Goal: Complete application form

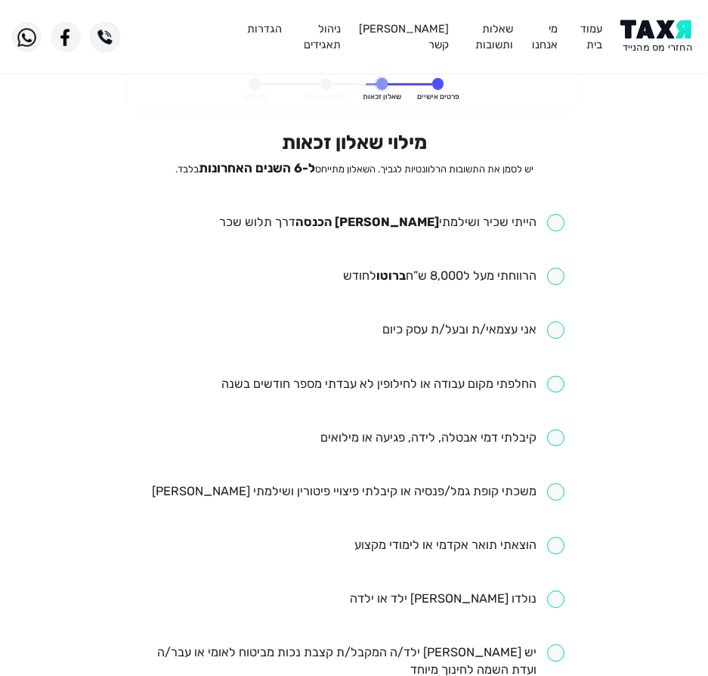
click at [478, 218] on input "checkbox" at bounding box center [391, 222] width 345 height 17
checkbox input "true"
click at [484, 273] on input "checkbox" at bounding box center [453, 275] width 221 height 17
checkbox input "true"
click at [320, 391] on input "checkbox" at bounding box center [392, 384] width 343 height 17
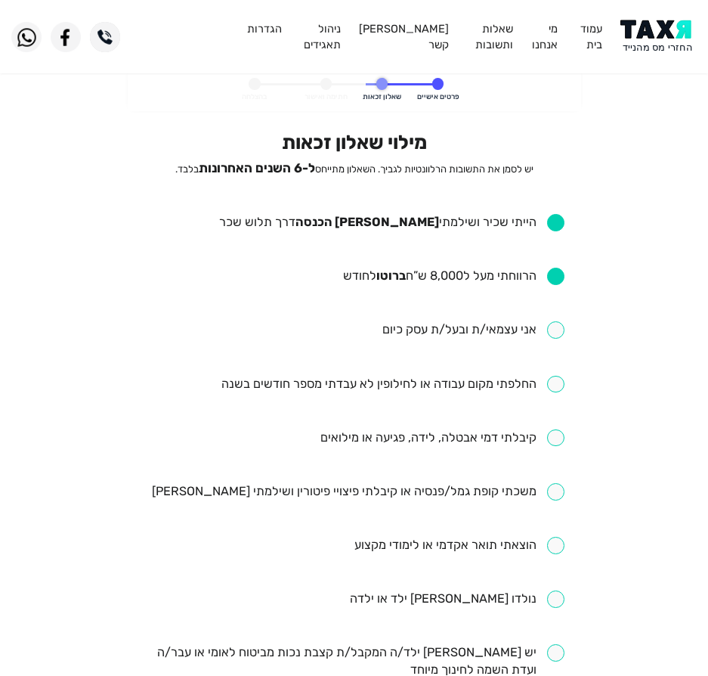
checkbox input "true"
click at [404, 435] on input "checkbox" at bounding box center [442, 437] width 244 height 17
checkbox input "true"
click at [391, 493] on input "checkbox" at bounding box center [358, 491] width 413 height 17
click at [250, 490] on input "checkbox" at bounding box center [358, 491] width 413 height 17
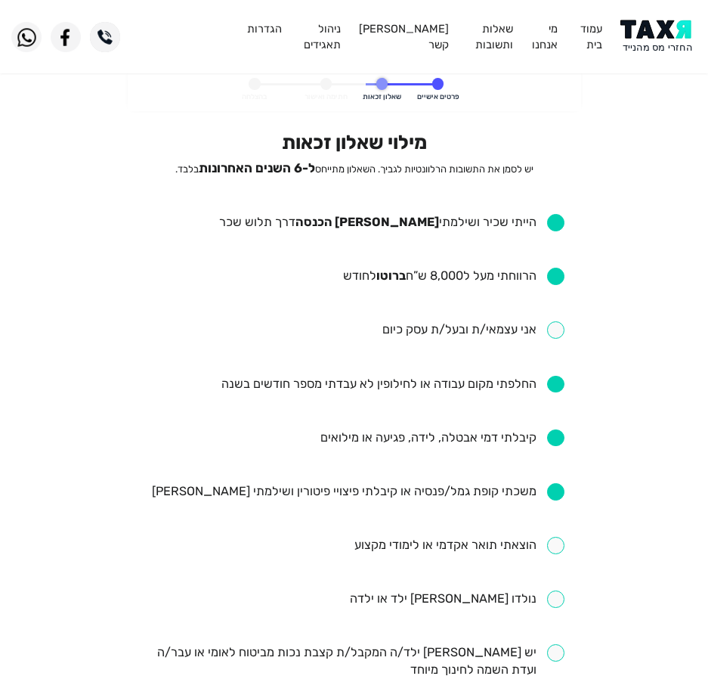
checkbox input "false"
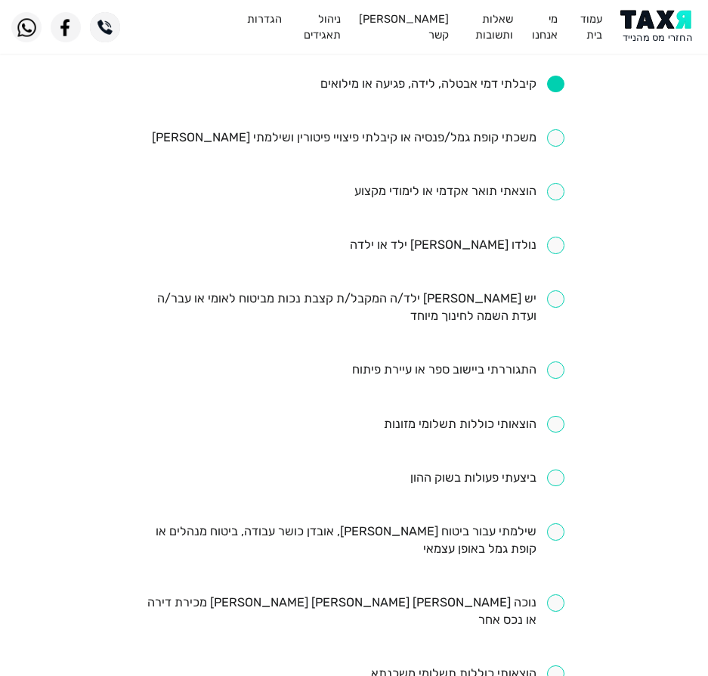
scroll to position [378, 0]
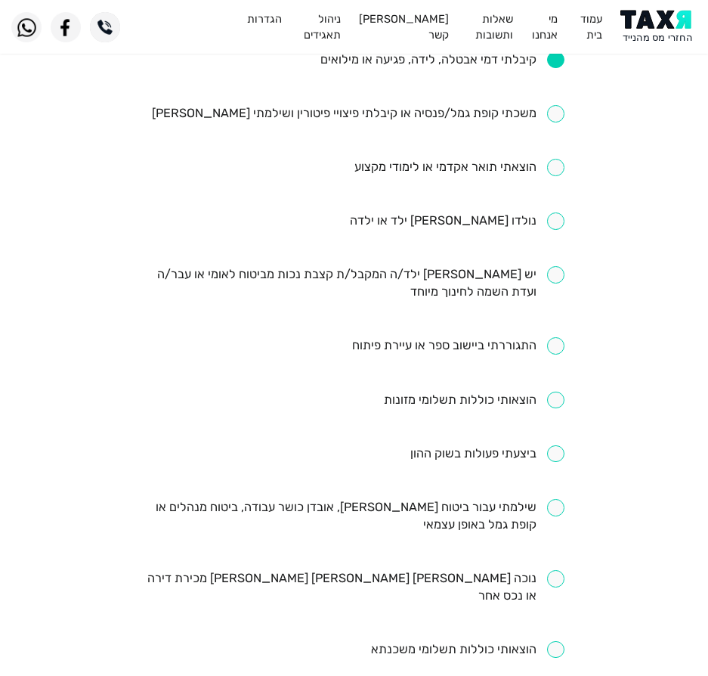
click at [512, 515] on input "checkbox" at bounding box center [354, 516] width 421 height 35
checkbox input "true"
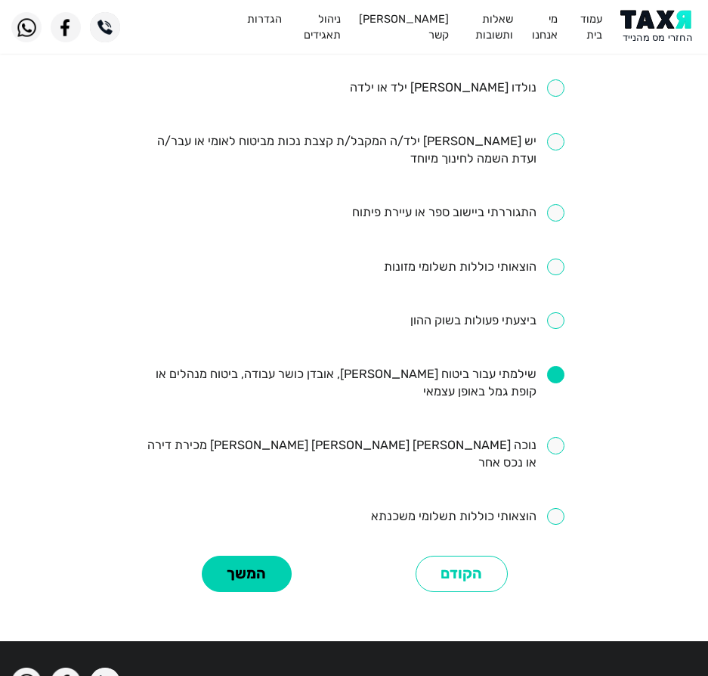
scroll to position [529, 0]
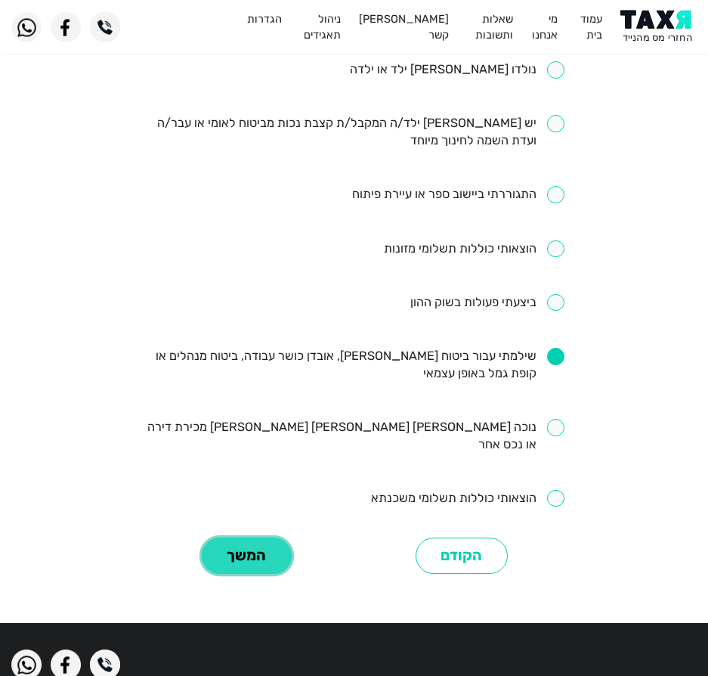
click at [243, 537] on button "המשך" at bounding box center [247, 555] width 90 height 37
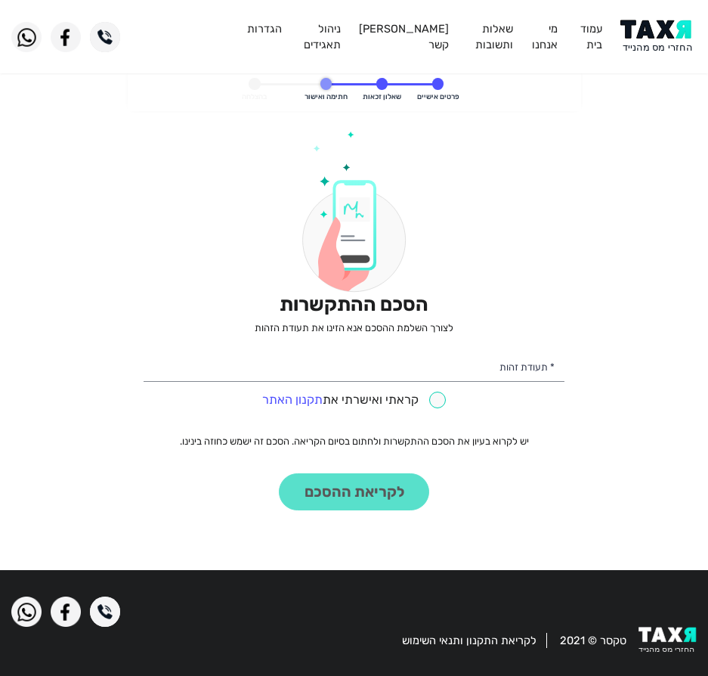
click at [403, 332] on p "לצורך השלמת ההסכם אנא הזינו את תעודת הזהות" at bounding box center [354, 328] width 421 height 14
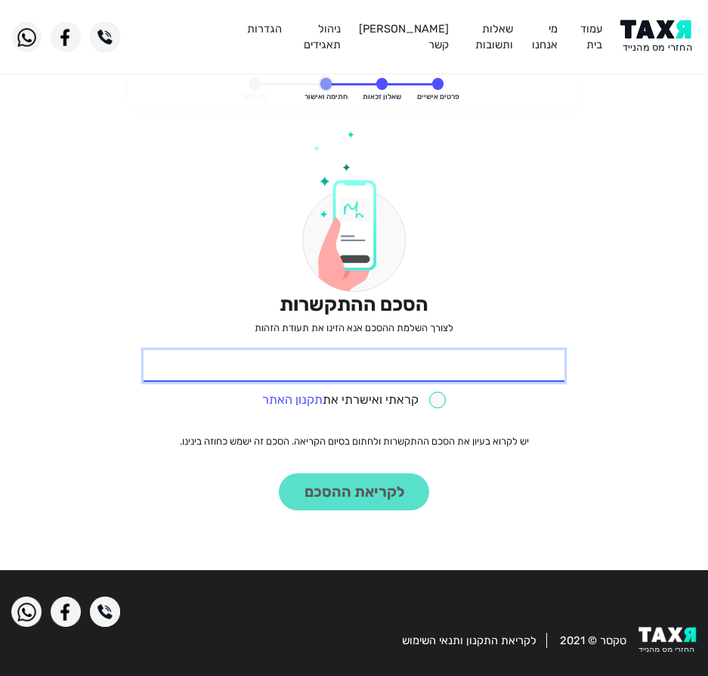
click at [377, 372] on input "* תעודת זהות" at bounding box center [354, 366] width 421 height 32
type input "316412154"
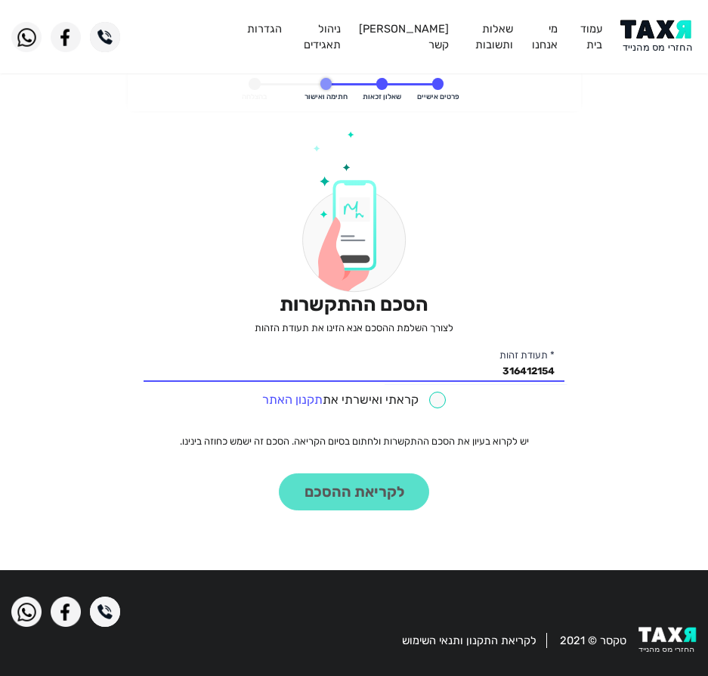
click at [410, 397] on input "checkbox" at bounding box center [354, 399] width 184 height 17
checkbox input "true"
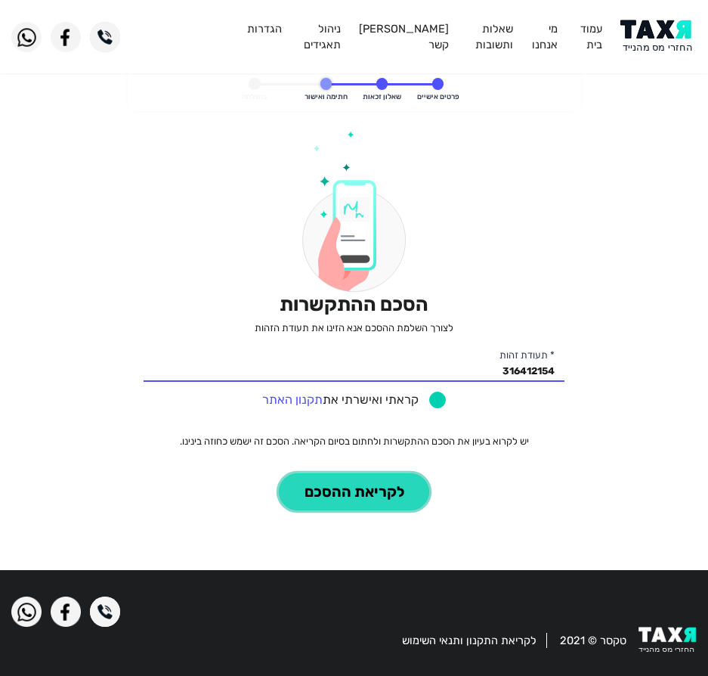
click at [321, 487] on button "לקריאת ההסכם" at bounding box center [354, 491] width 150 height 37
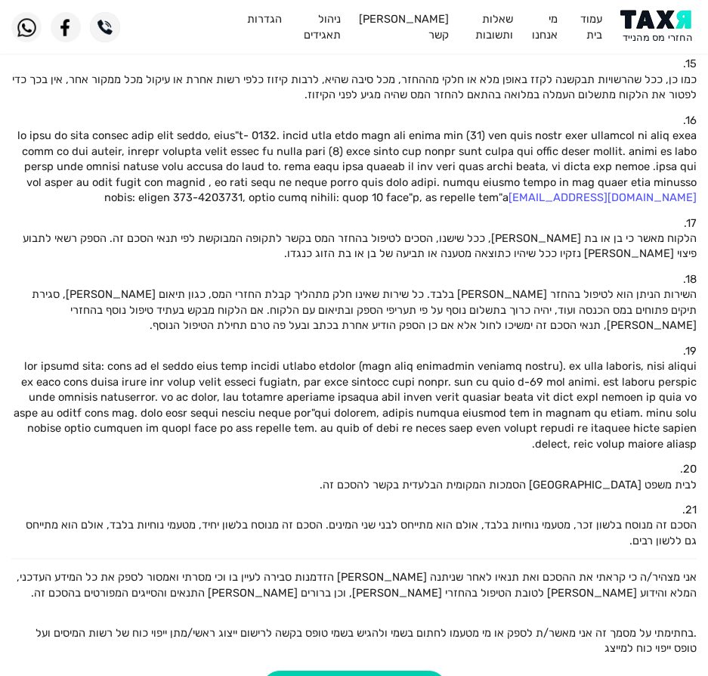
scroll to position [1158, 0]
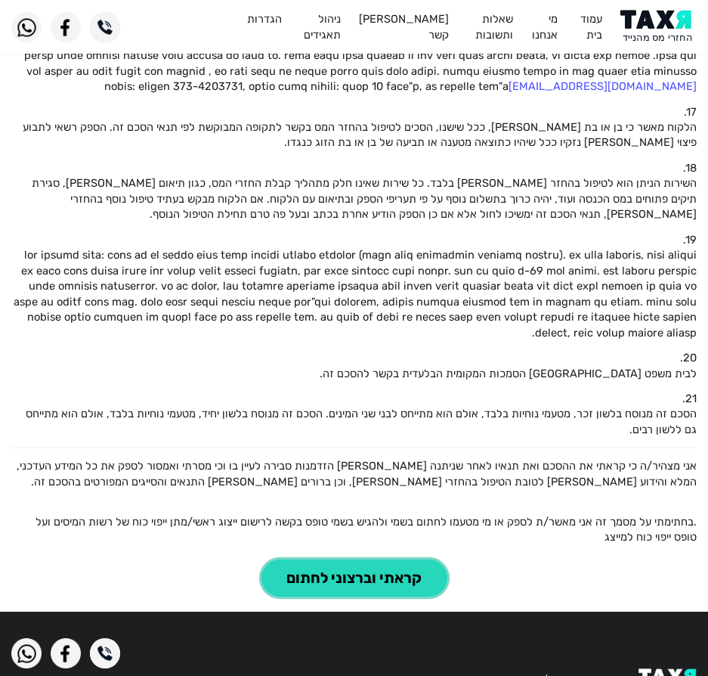
click at [358, 559] on button "קראתי וברצוני לחתום" at bounding box center [354, 577] width 186 height 37
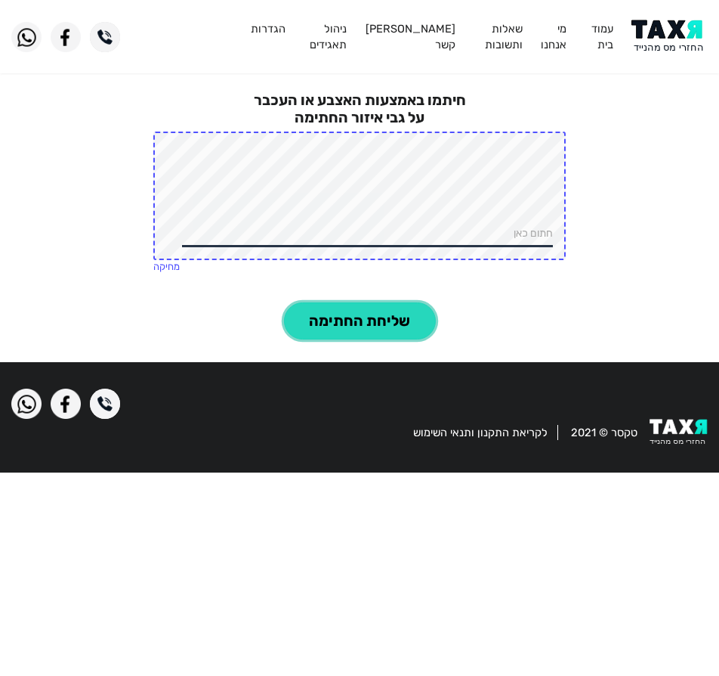
click at [365, 304] on button "שליחת החתימה" at bounding box center [360, 320] width 152 height 37
